Goal: Information Seeking & Learning: Learn about a topic

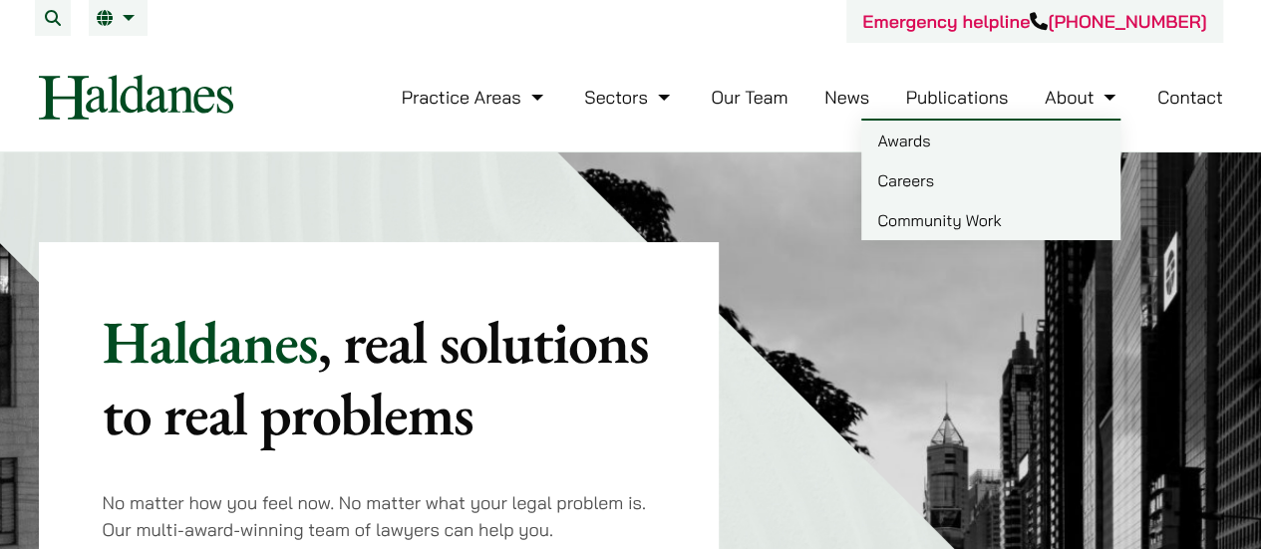
click at [898, 186] on link "Careers" at bounding box center [991, 181] width 259 height 40
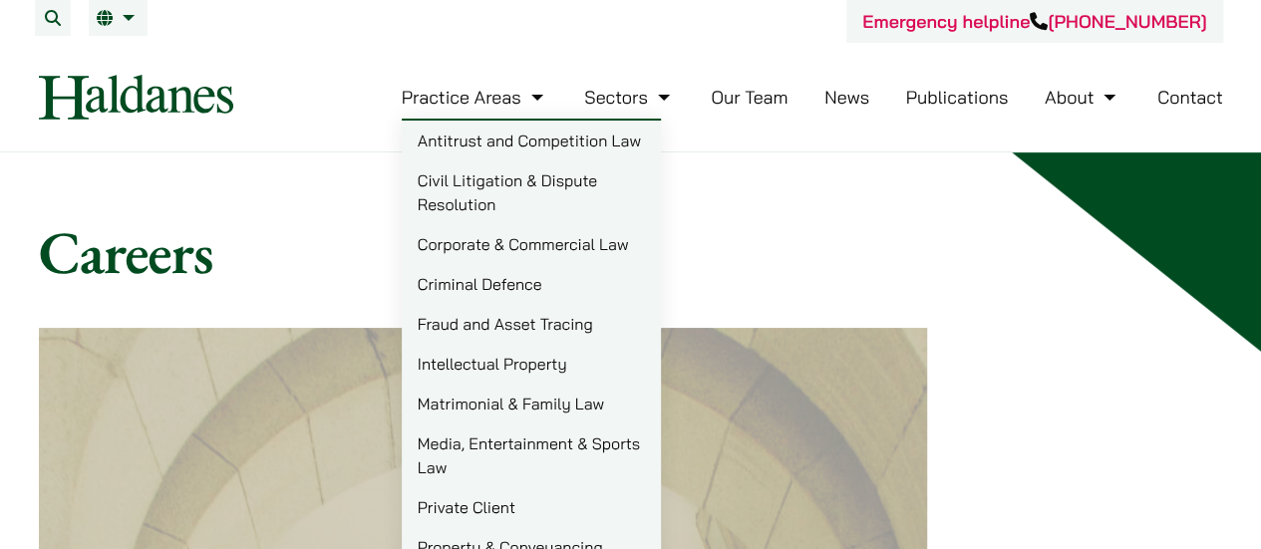
click at [355, 224] on h1 "Careers" at bounding box center [631, 252] width 1185 height 72
